Goal: Find specific page/section: Find specific page/section

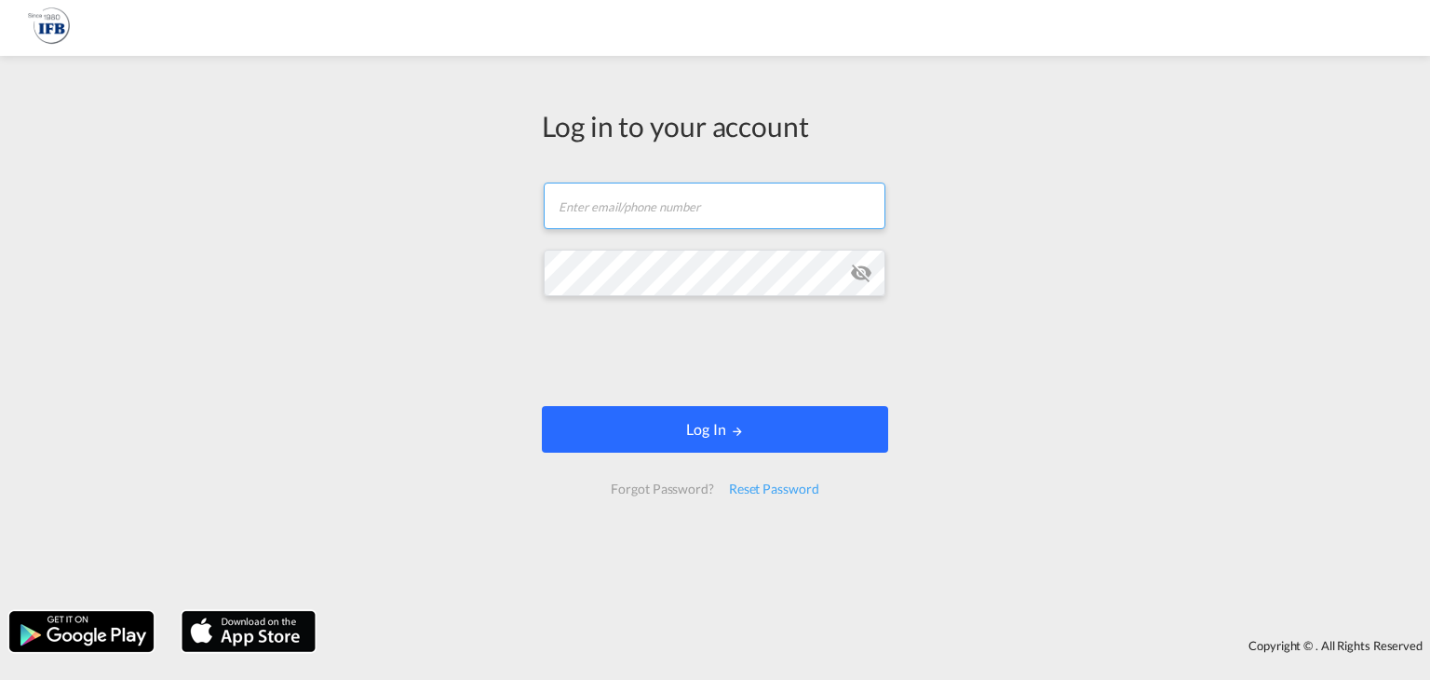
type input "[PERSON_NAME][DOMAIN_NAME][EMAIL_ADDRESS][DOMAIN_NAME]"
click at [681, 433] on button "Log In" at bounding box center [715, 429] width 346 height 47
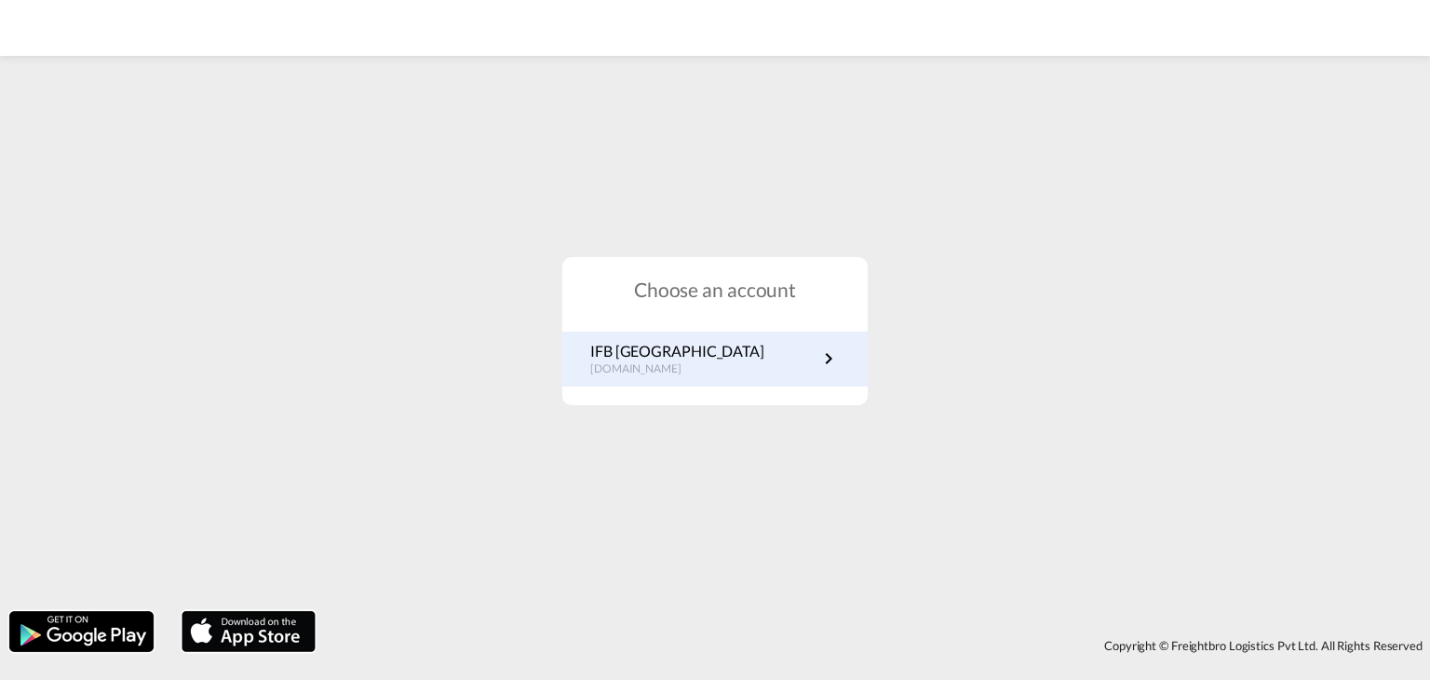
click at [666, 370] on p "[DOMAIN_NAME]" at bounding box center [677, 369] width 174 height 16
click at [737, 365] on link "IFB Germany [DOMAIN_NAME]" at bounding box center [714, 359] width 249 height 36
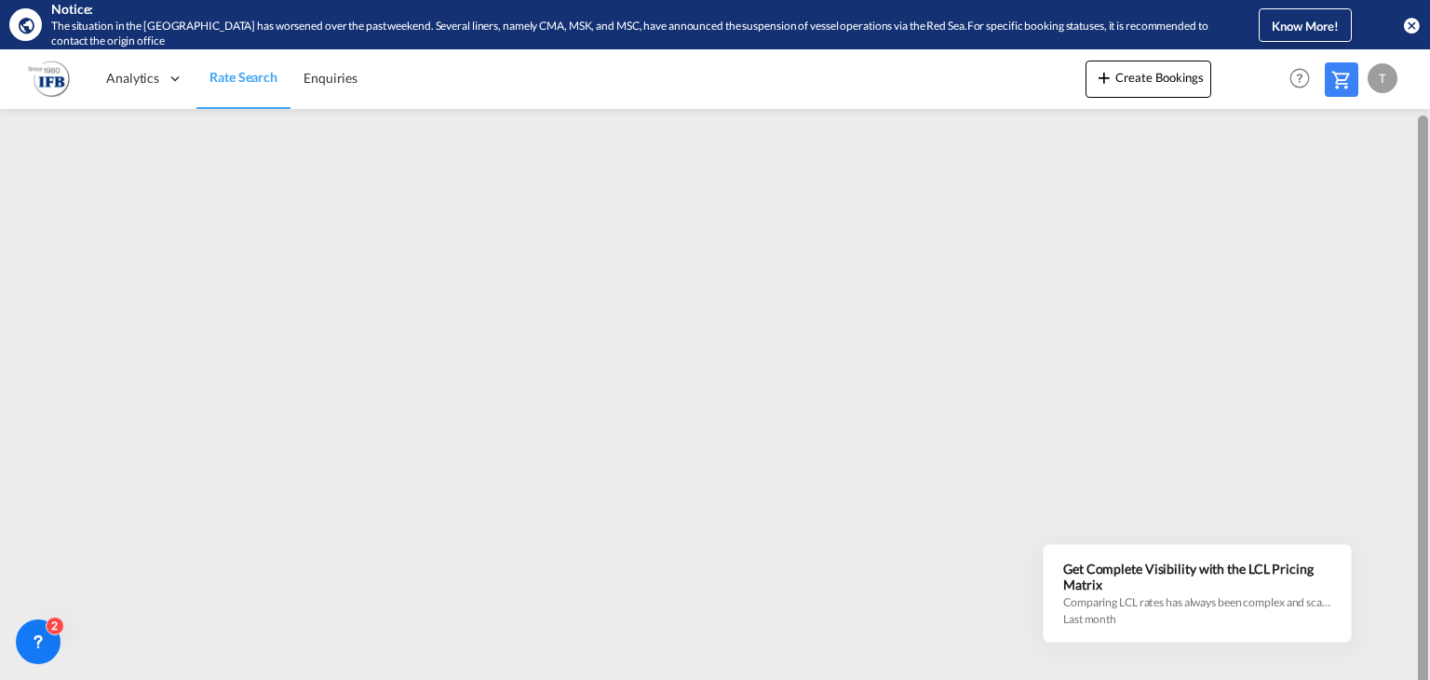
scroll to position [34, 0]
drag, startPoint x: 1426, startPoint y: 156, endPoint x: 1429, endPoint y: 273, distance: 116.4
click at [1429, 273] on div at bounding box center [1428, 365] width 4 height 622
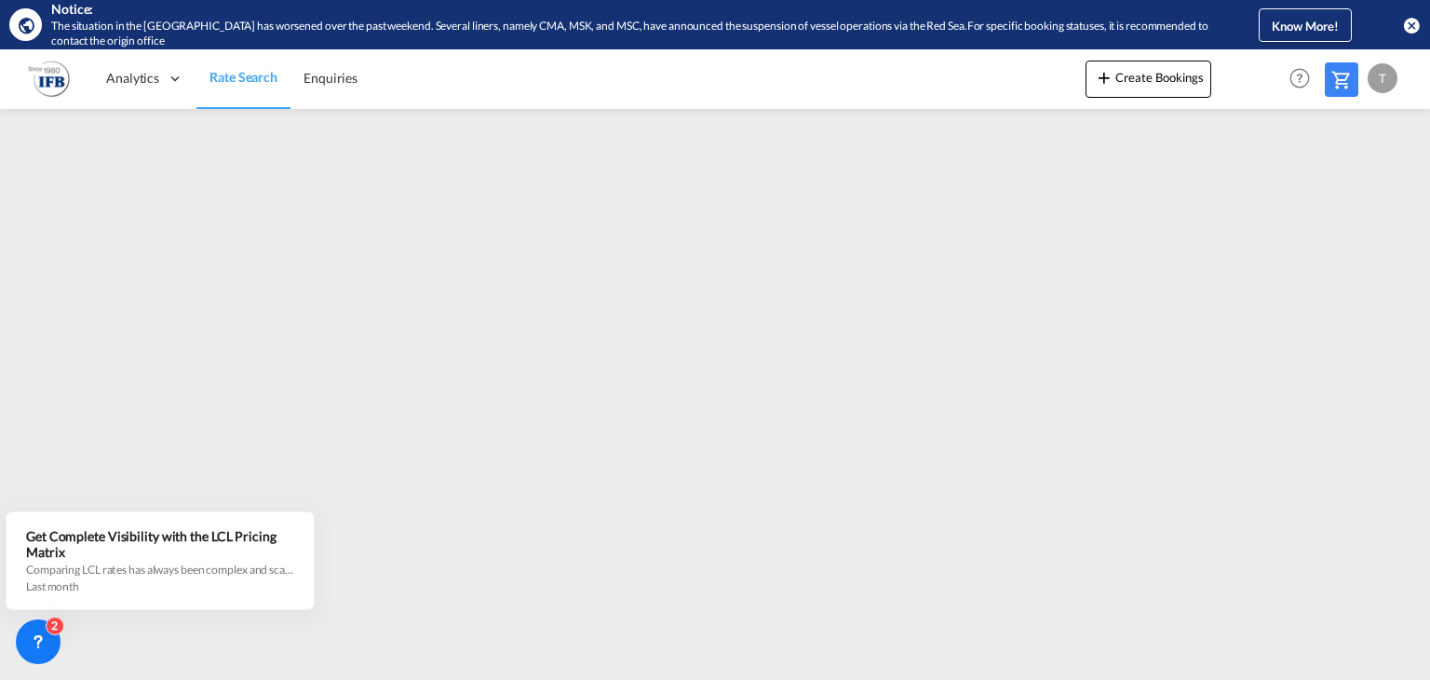
click at [938, 84] on div "Analytics Reports Rate Search Enquiries Create Bookings Help Resources Product …" at bounding box center [715, 78] width 1374 height 58
